Goal: Information Seeking & Learning: Learn about a topic

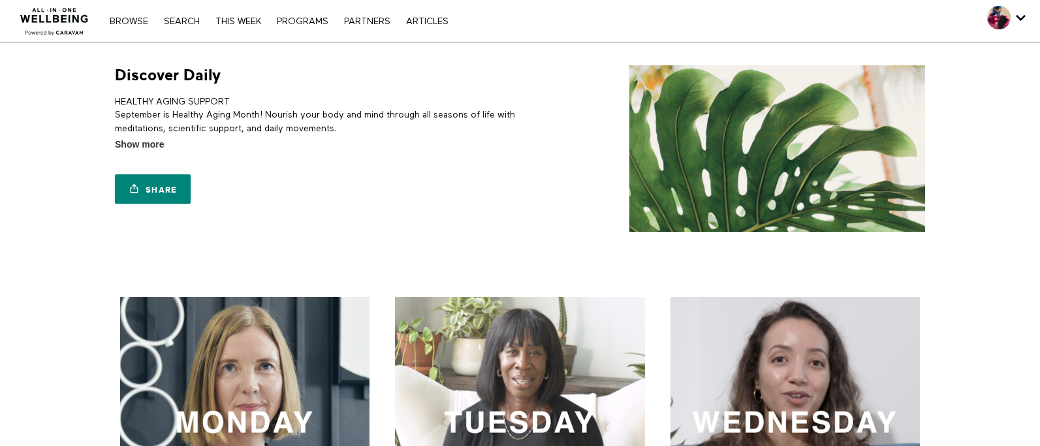
click at [177, 26] on nav "Browse Search THIS WEEK PROGRAMS PARTNERS ARTICLES Account settings Manage Subs…" at bounding box center [278, 20] width 351 height 13
click at [179, 16] on div "Browse Search THIS WEEK PROGRAMS PARTNERS ARTICLES Account settings Manage Subs…" at bounding box center [278, 21] width 351 height 10
click at [187, 19] on link "Search" at bounding box center [181, 21] width 49 height 9
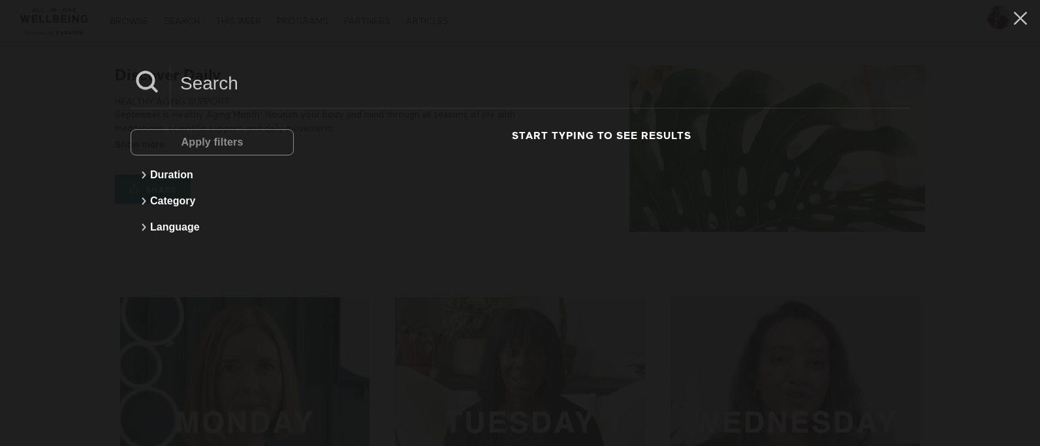
click at [230, 146] on div "Apply filters" at bounding box center [212, 142] width 163 height 26
click at [574, 99] on input at bounding box center [539, 83] width 739 height 36
type input "cancer"
click at [231, 87] on input "cancer" at bounding box center [539, 83] width 739 height 36
drag, startPoint x: 272, startPoint y: 89, endPoint x: 101, endPoint y: 87, distance: 171.7
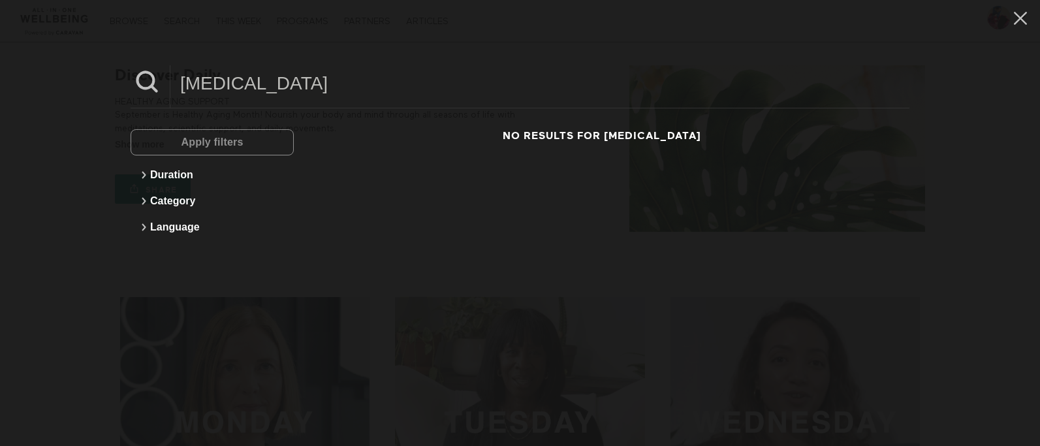
click at [101, 87] on div "cancer Apply filters Duration Category Language No results for cancer" at bounding box center [520, 223] width 1040 height 446
click at [147, 196] on icon at bounding box center [144, 201] width 16 height 16
click at [210, 83] on input at bounding box center [539, 83] width 739 height 36
drag, startPoint x: 312, startPoint y: 91, endPoint x: 132, endPoint y: 75, distance: 180.9
click at [131, 66] on div "depression" at bounding box center [520, 86] width 779 height 43
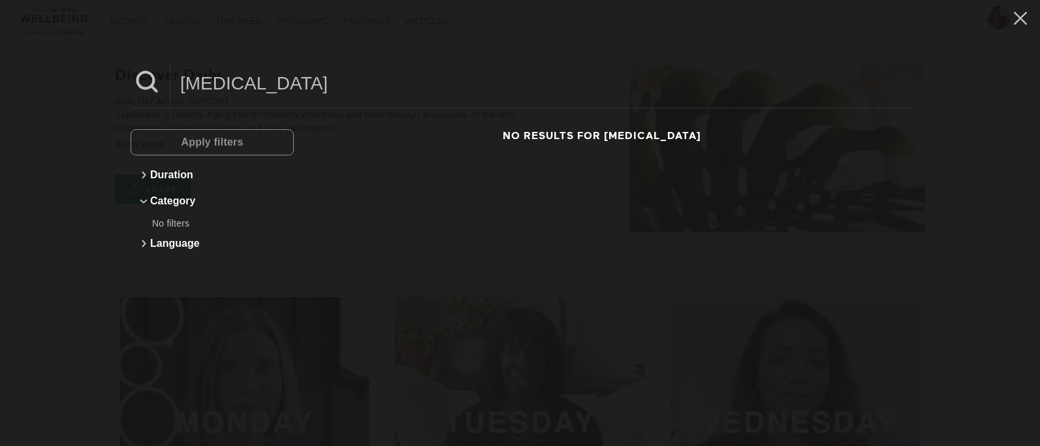
drag, startPoint x: 261, startPoint y: 87, endPoint x: 76, endPoint y: 78, distance: 185.0
click at [97, 67] on div "diabetes Apply filters Duration Category No filters Language No results for dia…" at bounding box center [520, 223] width 1040 height 446
drag, startPoint x: 292, startPoint y: 63, endPoint x: 116, endPoint y: 57, distance: 176.3
click at [116, 57] on div "dental Apply filters Duration Category No filters Language No results for dental" at bounding box center [520, 223] width 1040 height 446
drag, startPoint x: 261, startPoint y: 87, endPoint x: 75, endPoint y: 77, distance: 186.3
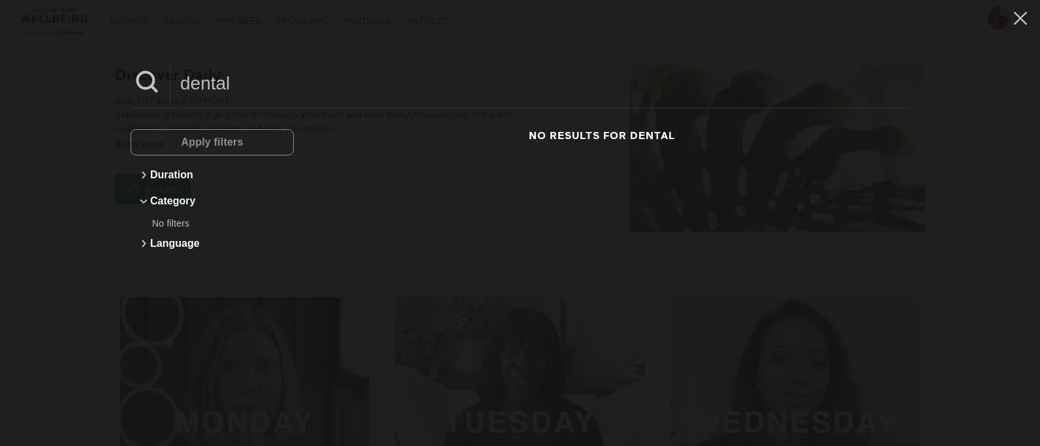
click at [112, 67] on div "dental Apply filters Duration Category No filters Language No results for dental" at bounding box center [520, 223] width 1040 height 446
type input "diet"
click at [229, 138] on div "Apply filters" at bounding box center [212, 142] width 163 height 26
click at [204, 202] on button "Category" at bounding box center [212, 201] width 150 height 26
click at [144, 205] on icon at bounding box center [144, 201] width 16 height 16
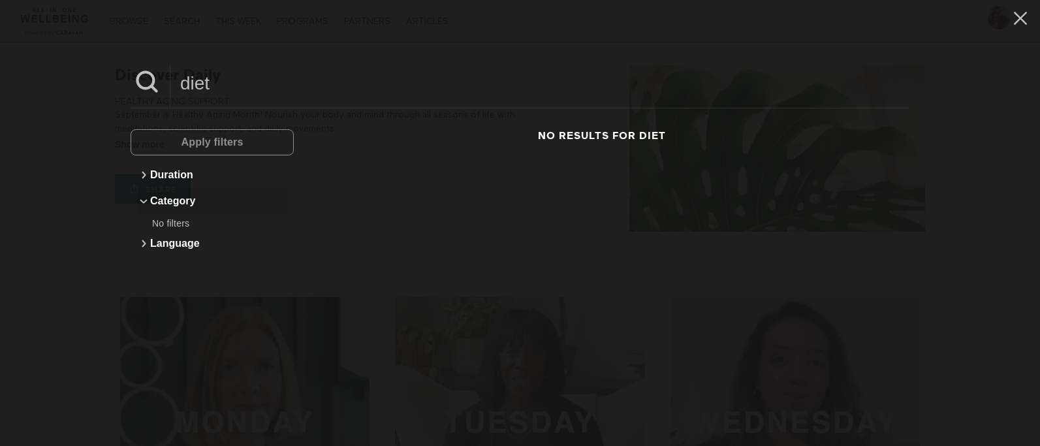
click at [144, 207] on icon at bounding box center [144, 201] width 16 height 16
click at [142, 180] on icon at bounding box center [144, 175] width 16 height 16
click at [142, 179] on icon at bounding box center [144, 175] width 16 height 16
click at [142, 206] on icon at bounding box center [144, 201] width 16 height 16
click at [175, 228] on span "No filters" at bounding box center [170, 223] width 37 height 10
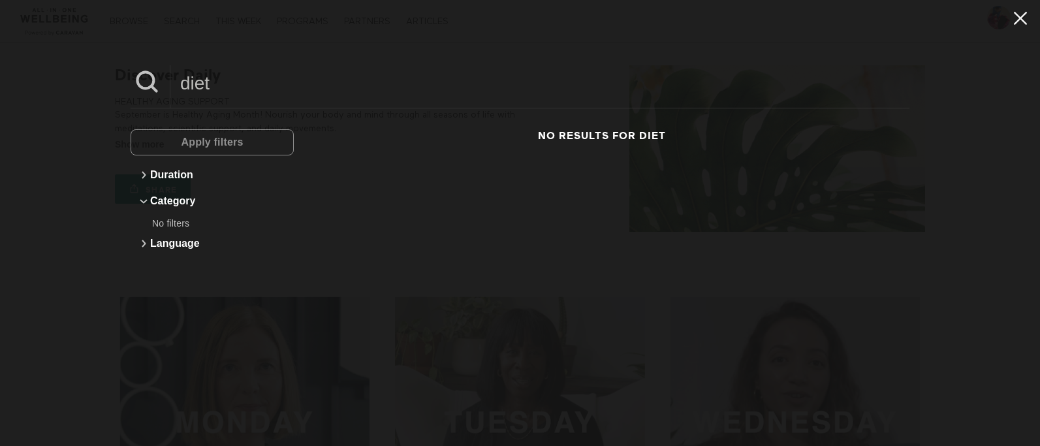
click at [1009, 23] on icon at bounding box center [1020, 18] width 25 height 22
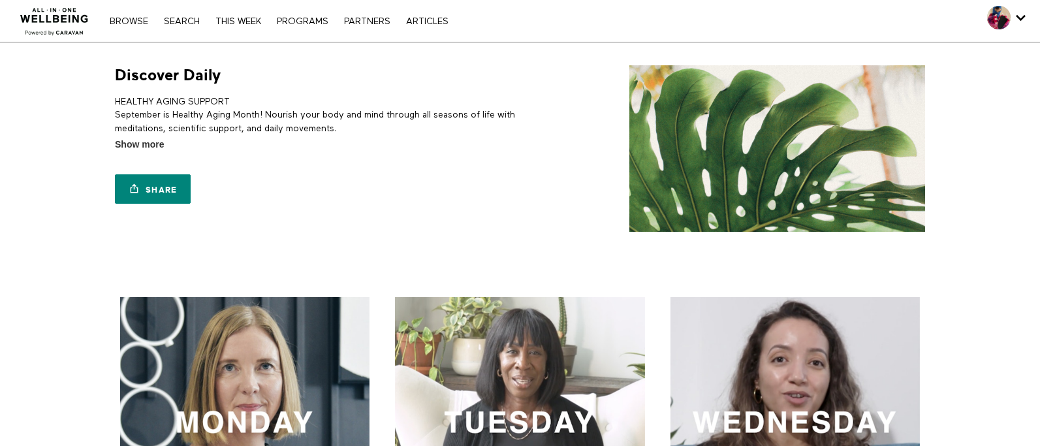
click at [189, 26] on nav "Browse Search THIS WEEK PROGRAMS PARTNERS ARTICLES Account settings Manage Subs…" at bounding box center [278, 20] width 351 height 13
click at [189, 28] on div "Browse Search THIS WEEK PROGRAMS PARTNERS ARTICLES Account settings Manage Subs…" at bounding box center [357, 21] width 715 height 42
click at [187, 26] on nav "Browse Search THIS WEEK PROGRAMS PARTNERS ARTICLES Account settings Manage Subs…" at bounding box center [278, 20] width 351 height 13
click at [182, 19] on link "Search" at bounding box center [181, 21] width 49 height 9
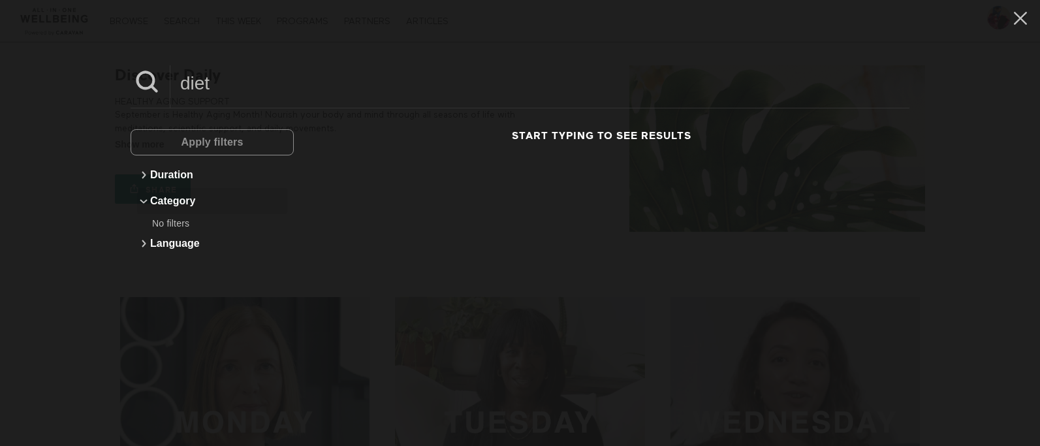
click at [151, 209] on button "Category" at bounding box center [212, 201] width 150 height 26
click at [149, 209] on button "Category" at bounding box center [212, 201] width 150 height 26
click at [139, 179] on icon at bounding box center [144, 175] width 16 height 16
click at [202, 148] on div "Apply filters" at bounding box center [212, 142] width 163 height 26
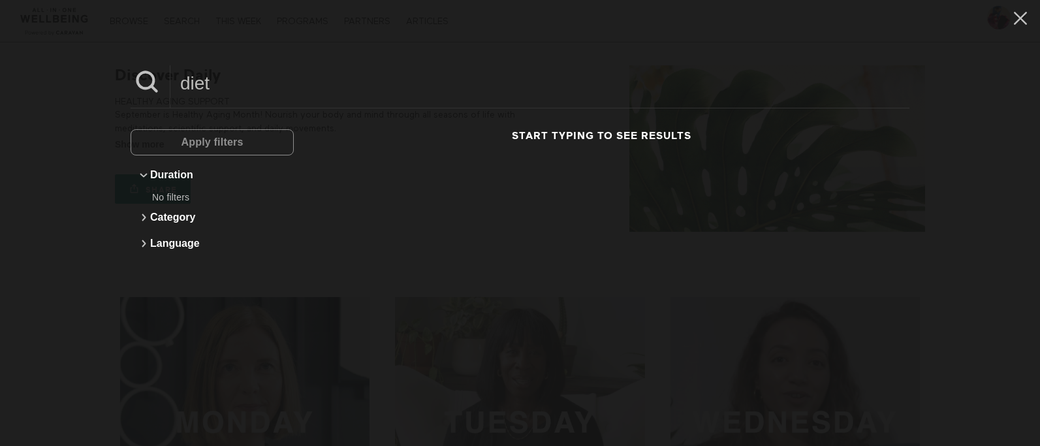
drag, startPoint x: 243, startPoint y: 134, endPoint x: 236, endPoint y: 144, distance: 12.7
click at [243, 133] on div "Apply filters" at bounding box center [212, 142] width 163 height 26
click at [139, 238] on icon at bounding box center [144, 244] width 16 height 16
click at [165, 260] on span "No filters" at bounding box center [170, 265] width 37 height 10
drag, startPoint x: 223, startPoint y: 87, endPoint x: 159, endPoint y: 65, distance: 67.5
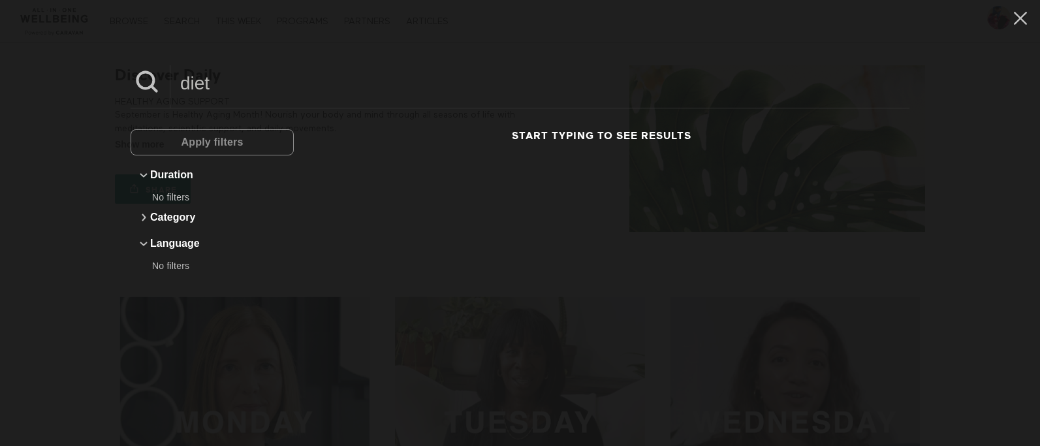
click at [223, 86] on input "diet" at bounding box center [539, 83] width 739 height 36
click at [146, 84] on icon at bounding box center [147, 81] width 33 height 33
click at [1009, 22] on icon at bounding box center [1020, 18] width 25 height 22
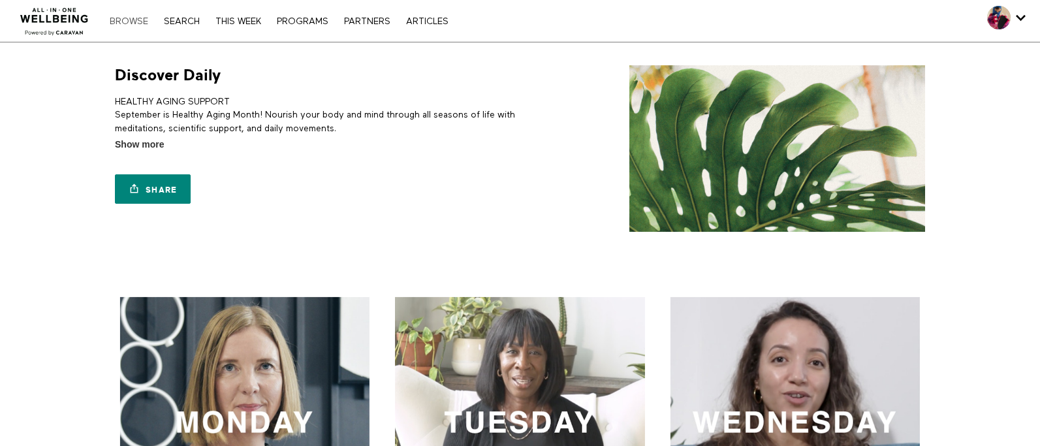
click at [106, 22] on link "Browse" at bounding box center [129, 21] width 52 height 9
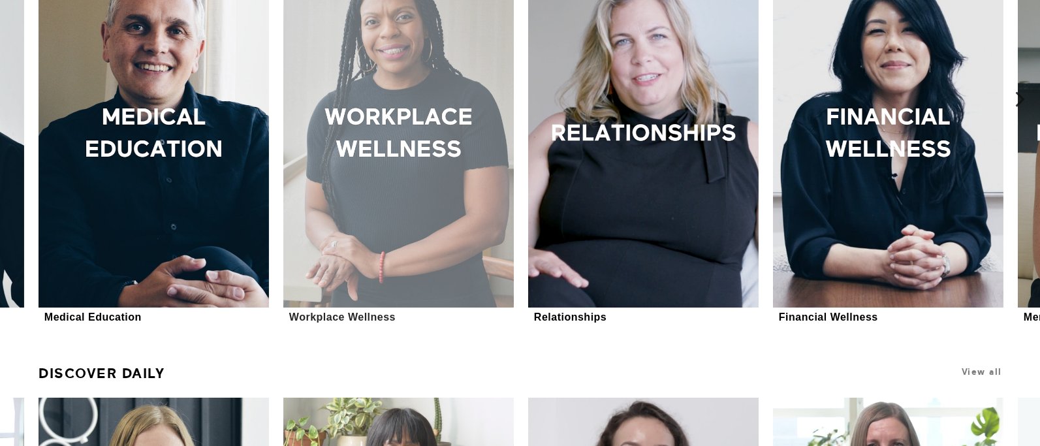
scroll to position [529, 0]
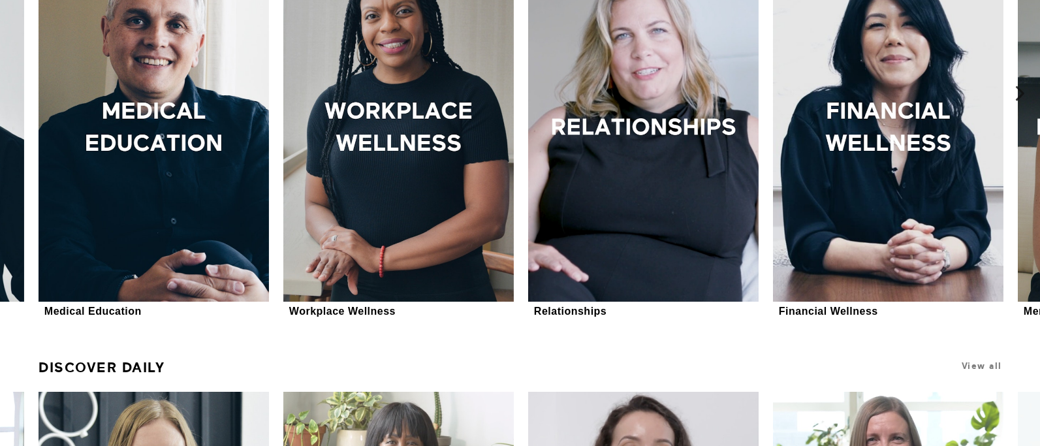
click at [1019, 97] on icon at bounding box center [1020, 93] width 16 height 16
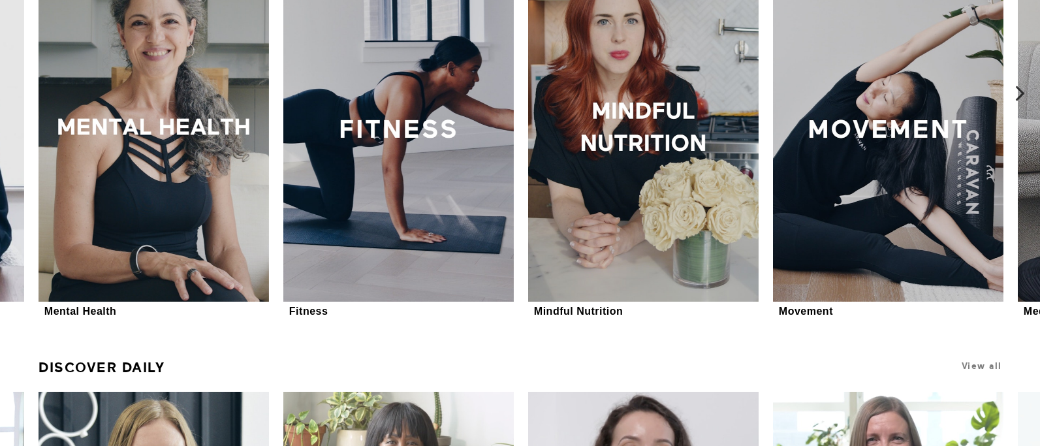
click at [1016, 93] on icon at bounding box center [1020, 93] width 16 height 16
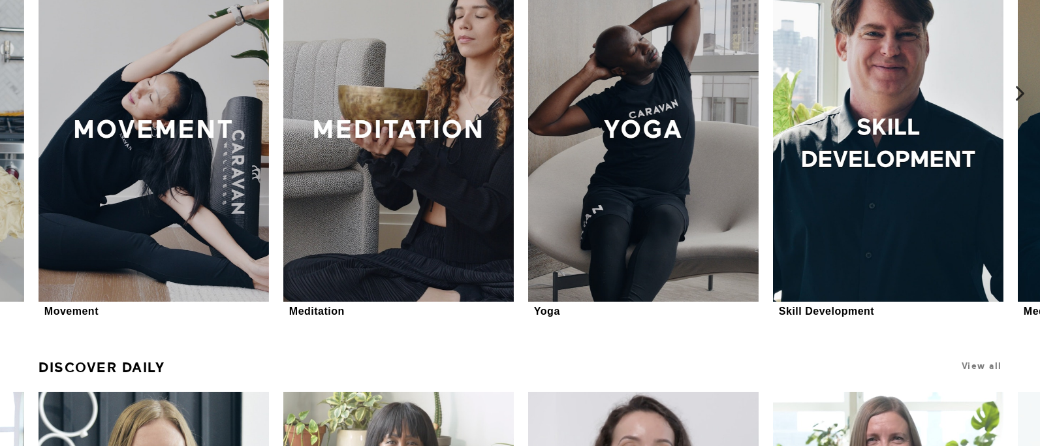
click at [1016, 93] on icon at bounding box center [1020, 93] width 16 height 16
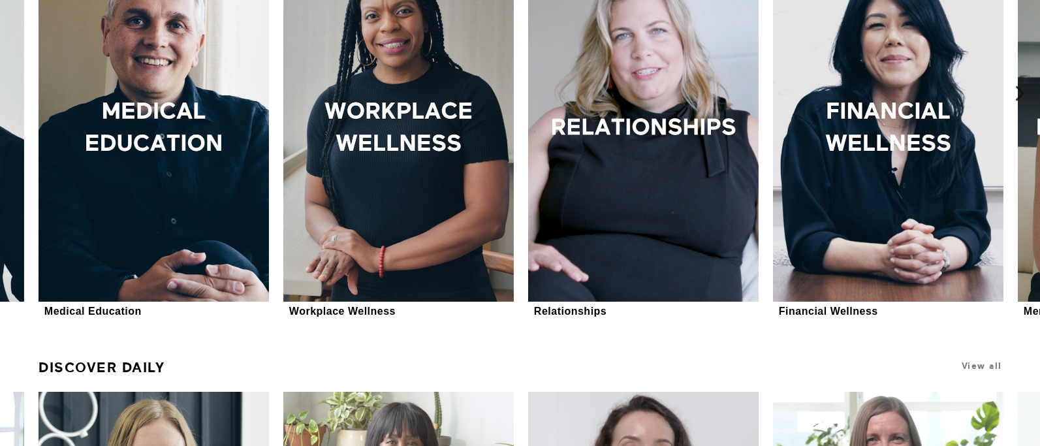
click at [1017, 97] on icon at bounding box center [1020, 93] width 16 height 16
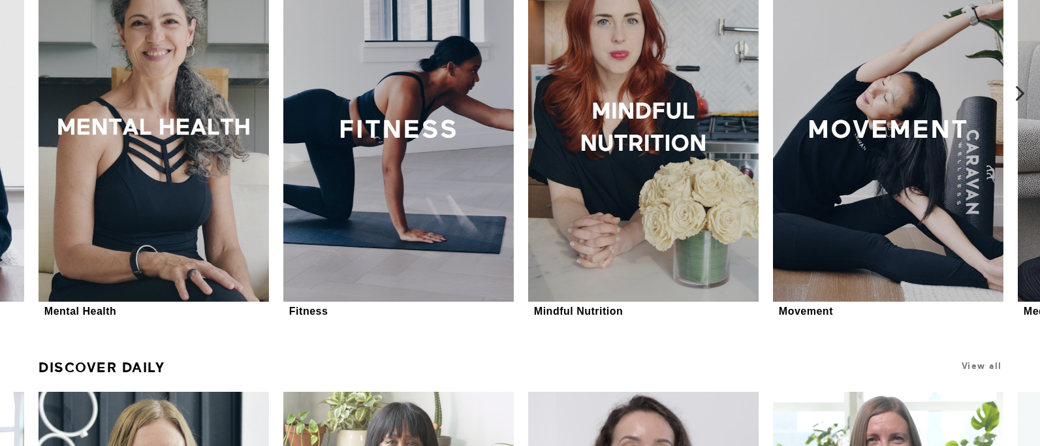
click at [1017, 97] on icon at bounding box center [1020, 93] width 16 height 16
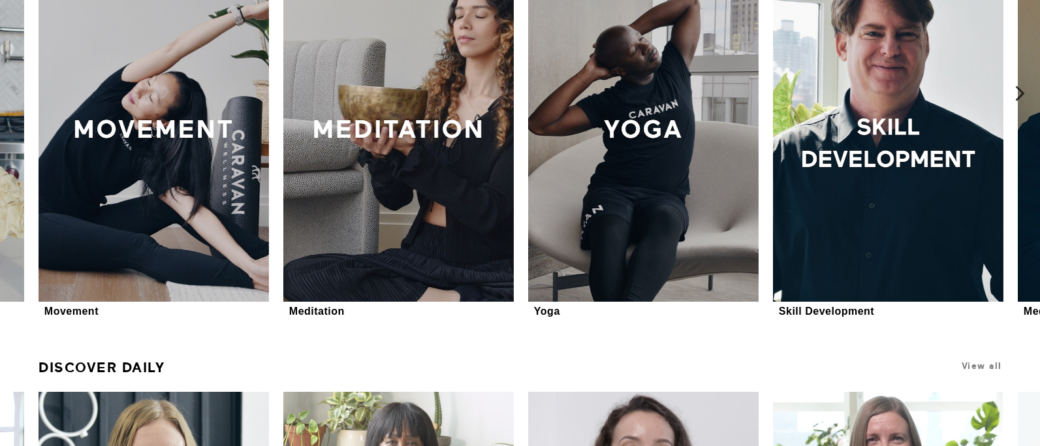
click at [1017, 97] on icon at bounding box center [1020, 93] width 16 height 16
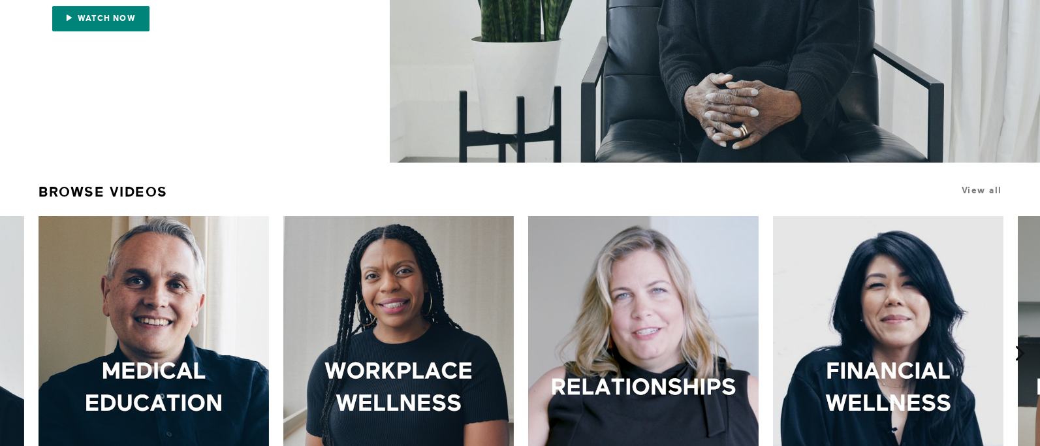
scroll to position [0, 0]
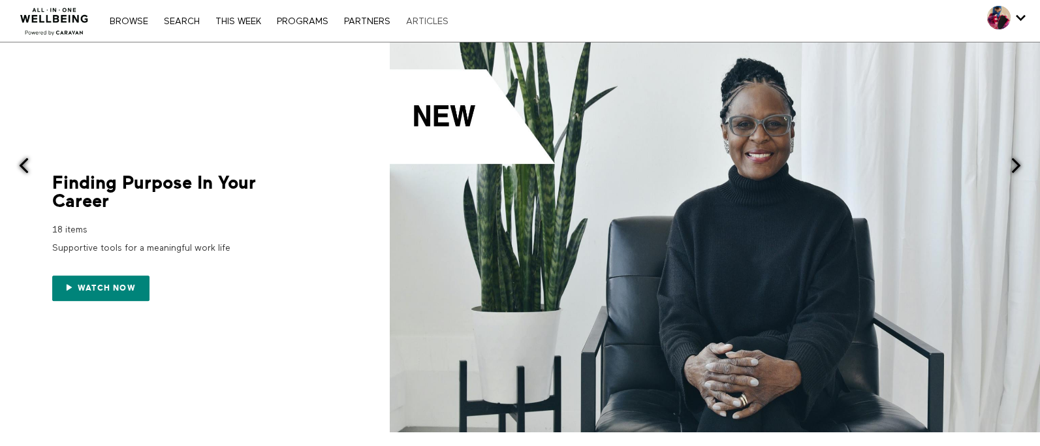
click at [441, 23] on link "ARTICLES" at bounding box center [426, 21] width 55 height 9
